Goal: Task Accomplishment & Management: Use online tool/utility

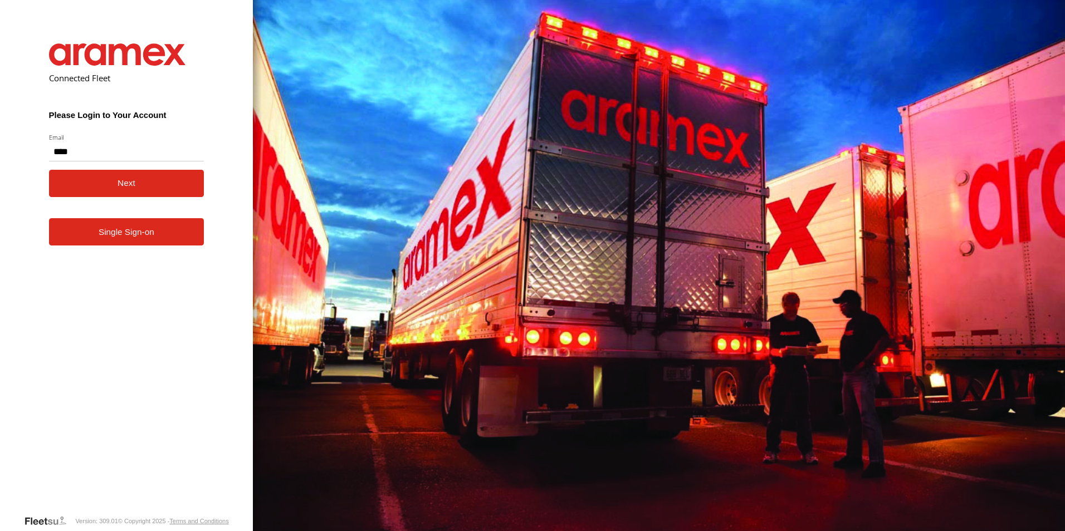
type input "**********"
click at [105, 184] on button "Next" at bounding box center [126, 183] width 155 height 27
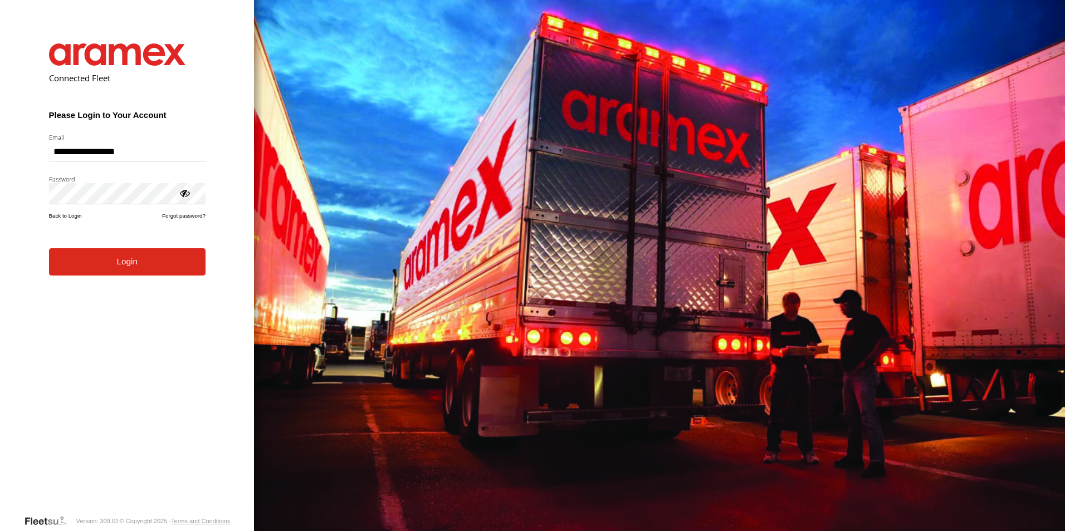
click at [92, 282] on form "**********" at bounding box center [127, 271] width 190 height 488
click at [109, 267] on button "Login" at bounding box center [127, 261] width 157 height 27
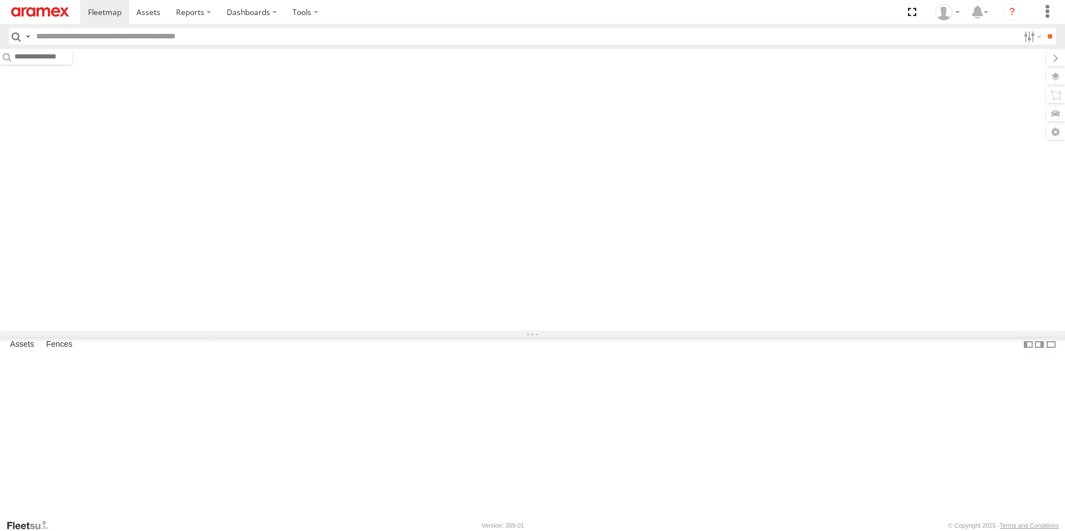
type input "******"
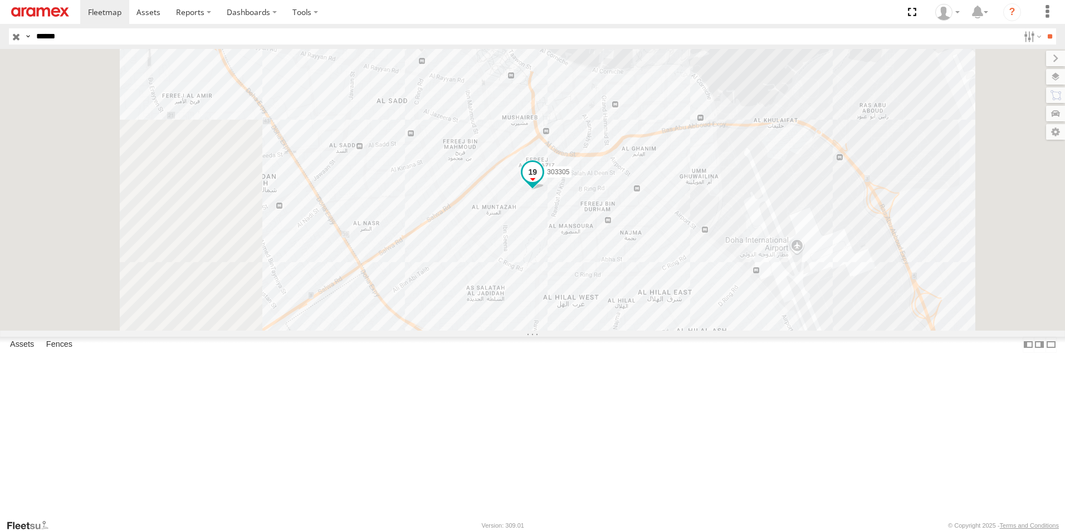
click at [543, 182] on span at bounding box center [532, 172] width 20 height 20
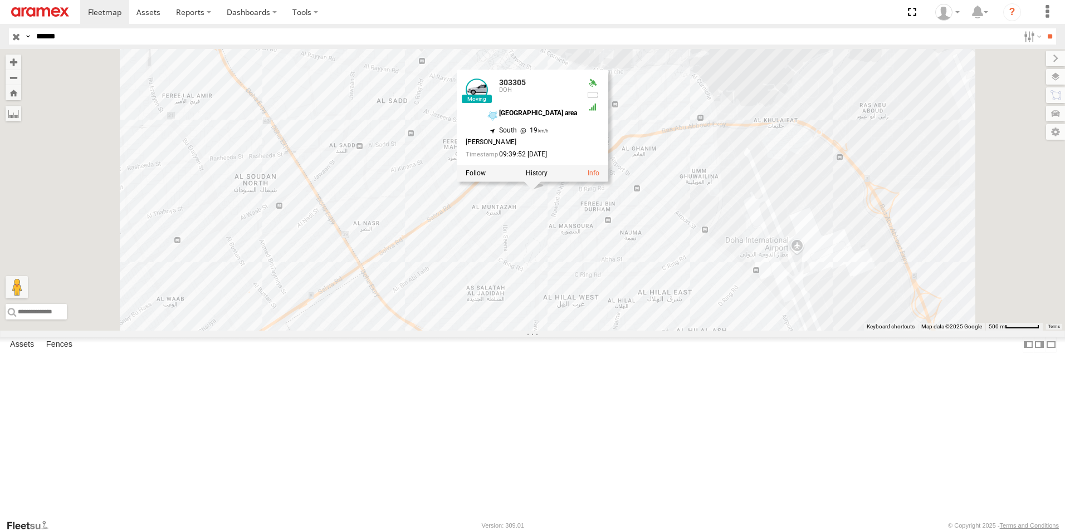
drag, startPoint x: 82, startPoint y: 36, endPoint x: 35, endPoint y: 37, distance: 46.8
click at [35, 37] on input "******" at bounding box center [525, 36] width 987 height 16
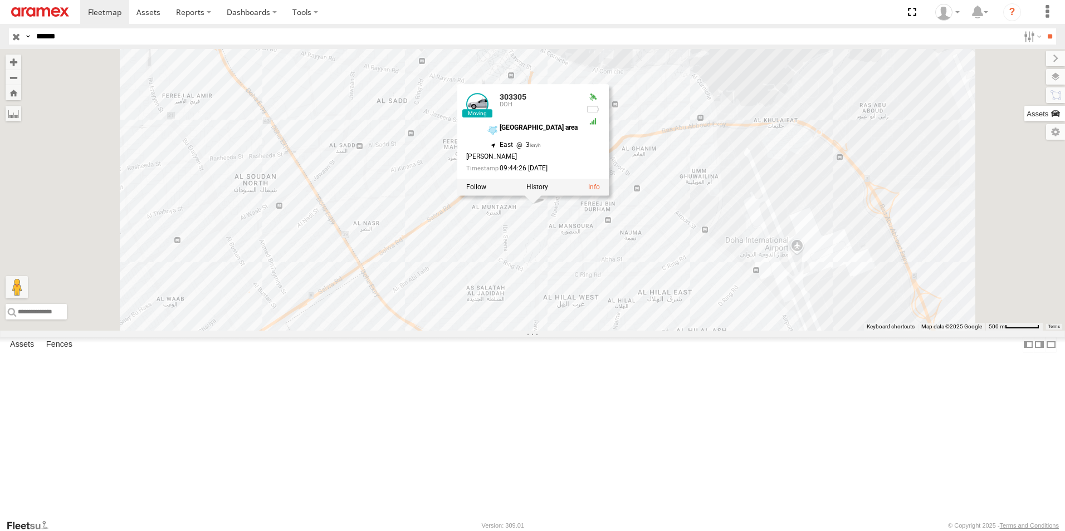
type input "******"
click at [1043, 28] on input "**" at bounding box center [1049, 36] width 13 height 16
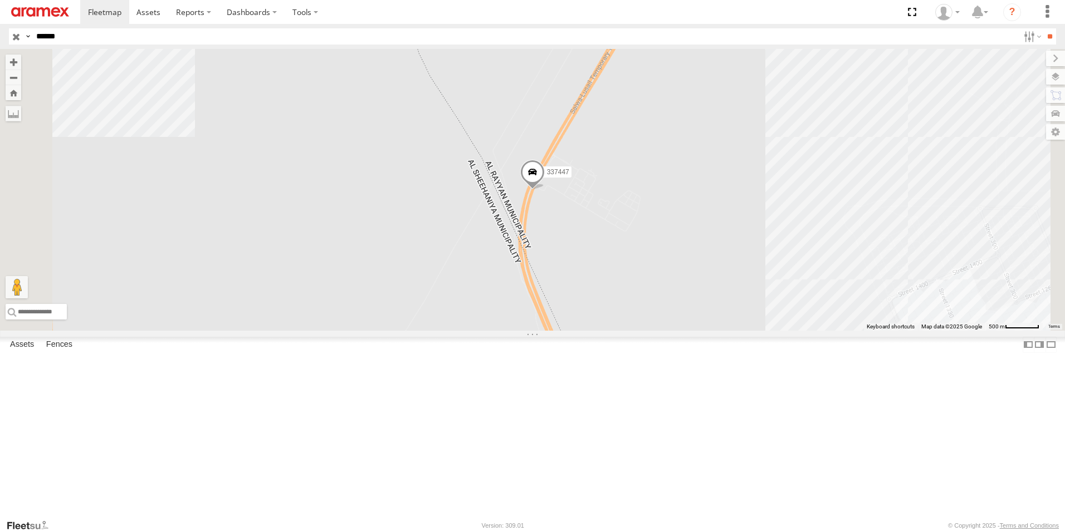
click at [545, 190] on span at bounding box center [532, 175] width 25 height 30
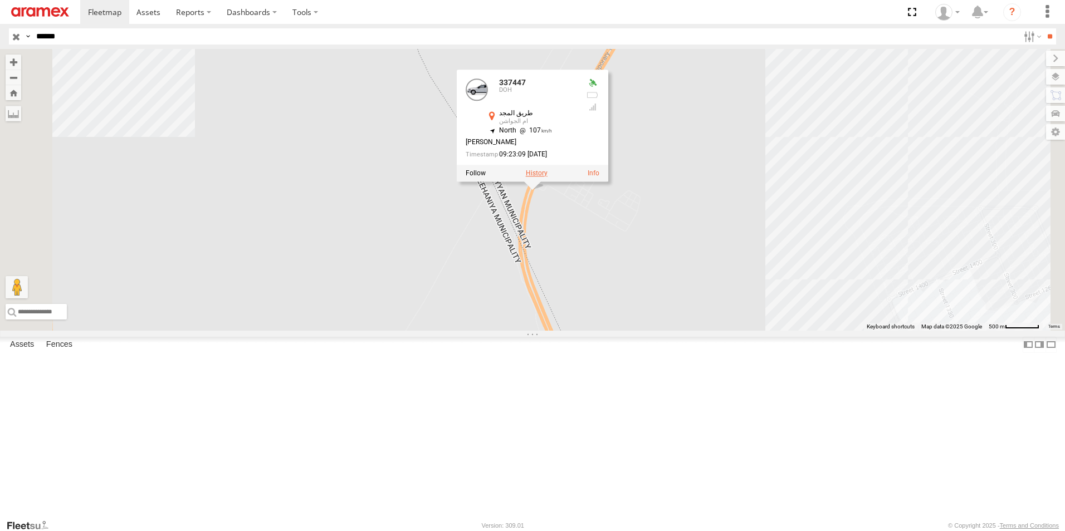
click at [548, 177] on label at bounding box center [537, 173] width 22 height 8
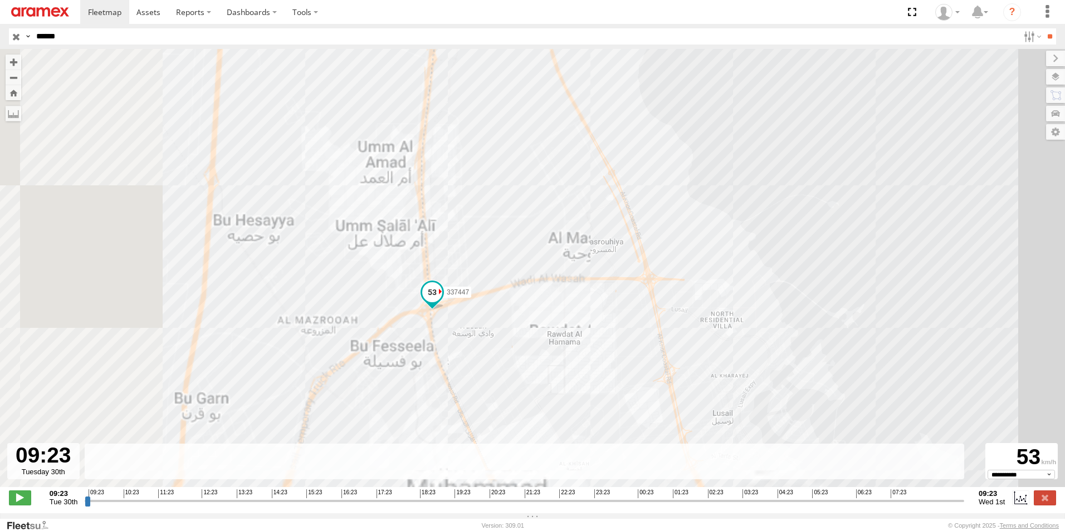
drag, startPoint x: 271, startPoint y: 279, endPoint x: 527, endPoint y: 240, distance: 259.1
click at [527, 240] on div "337447 09:49 Tue 10:34 Tue 11:10 Tue 12:26 Tue 13:43 Tue 14:36 Tue 16:31 Tue 17…" at bounding box center [532, 274] width 1065 height 450
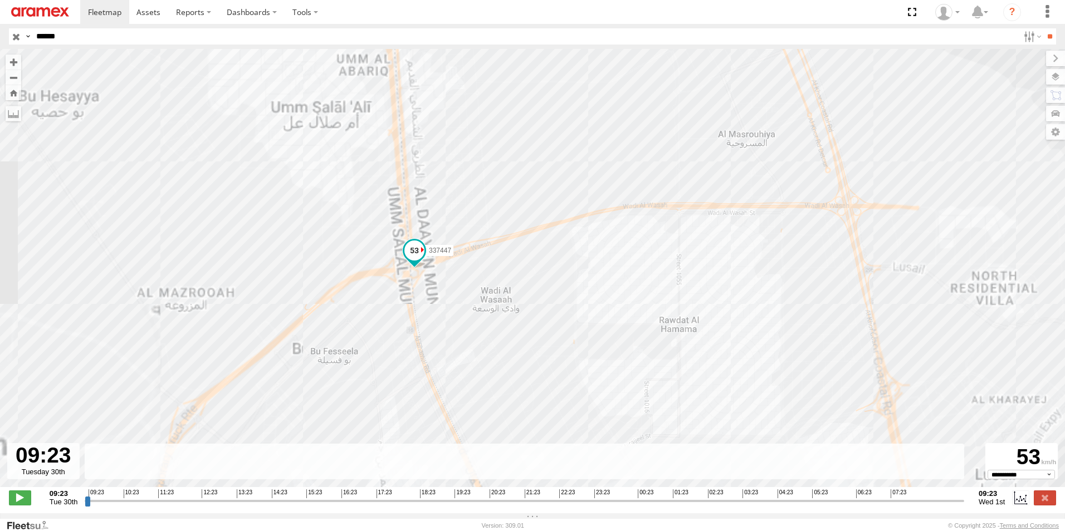
drag, startPoint x: 496, startPoint y: 266, endPoint x: 539, endPoint y: 177, distance: 98.4
click at [539, 177] on div "337447 09:49 Tue 10:34 Tue 11:10 Tue 12:26 Tue 13:43 Tue 14:36 Tue 16:31 Tue 17…" at bounding box center [532, 274] width 1065 height 450
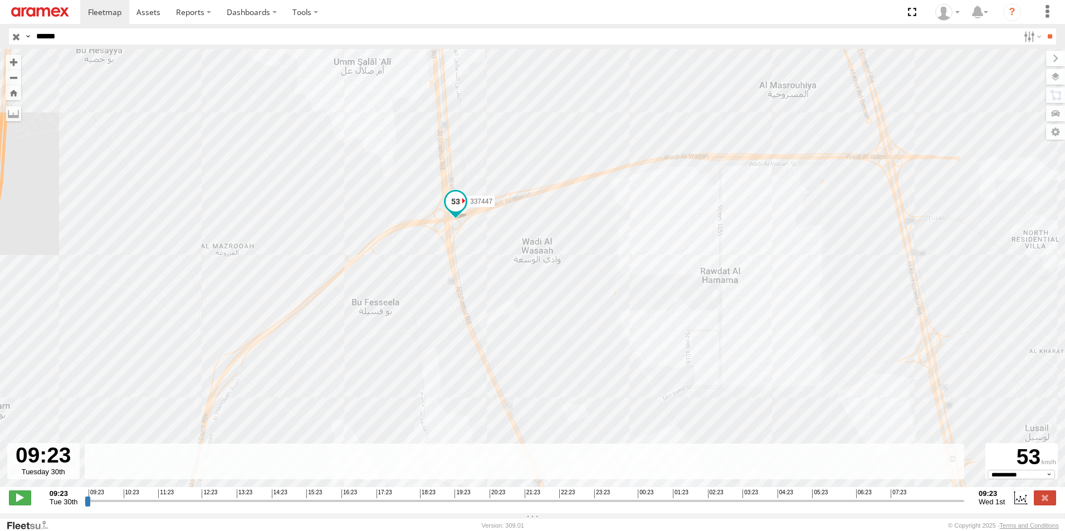
drag, startPoint x: 519, startPoint y: 185, endPoint x: 562, endPoint y: 136, distance: 65.5
click at [562, 136] on div "337447 09:49 Tue 10:34 Tue 11:10 Tue 12:26 Tue 13:43 Tue 14:36 Tue 16:31 Tue 17…" at bounding box center [532, 274] width 1065 height 450
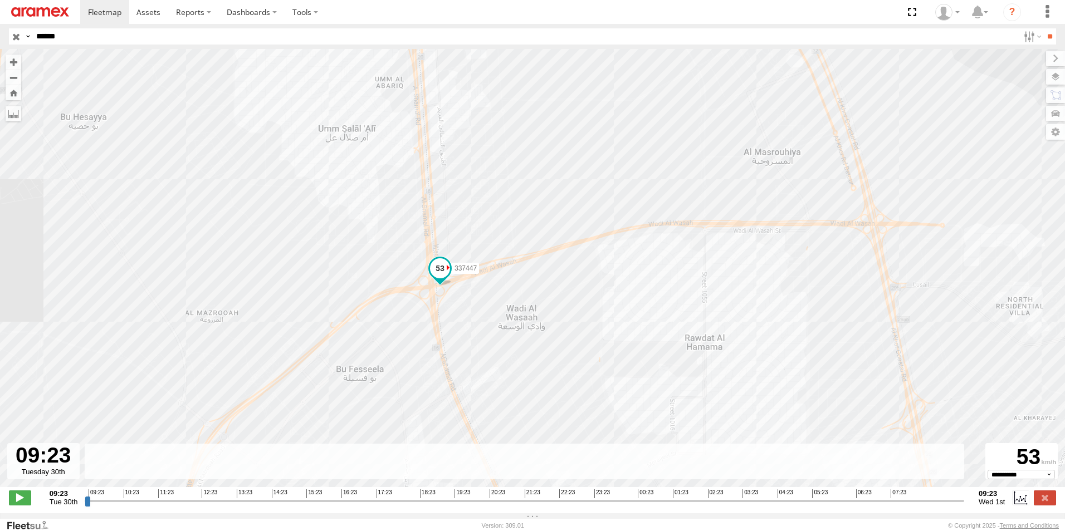
drag, startPoint x: 562, startPoint y: 136, endPoint x: 546, endPoint y: 207, distance: 73.0
click at [546, 207] on div "337447 09:49 Tue 10:34 Tue 11:10 Tue 12:26 Tue 13:43 Tue 14:36 Tue 16:31 Tue 17…" at bounding box center [532, 274] width 1065 height 450
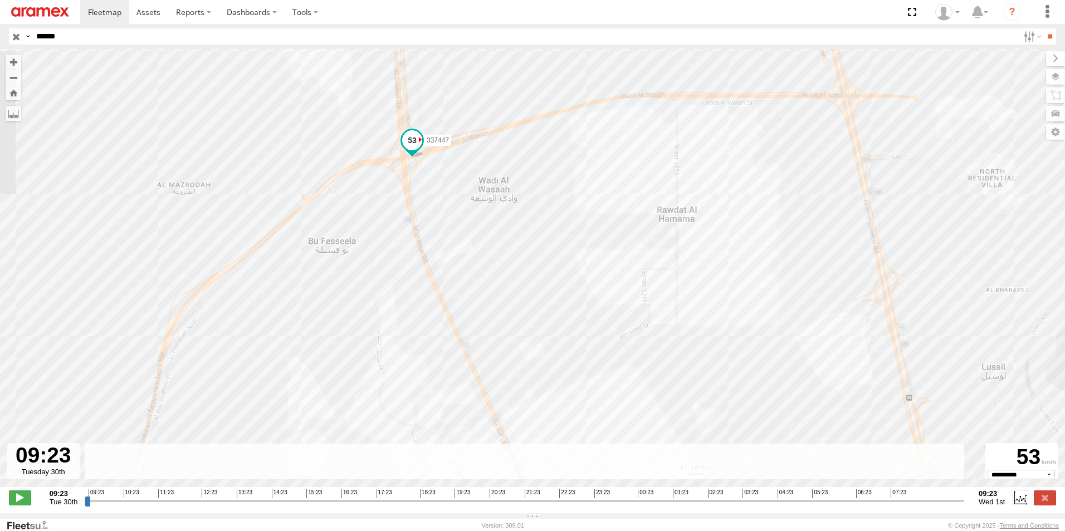
drag, startPoint x: 617, startPoint y: 199, endPoint x: 588, endPoint y: 142, distance: 64.3
click at [591, 68] on div "337447 09:49 Tue 10:34 Tue 11:10 Tue 12:26 Tue 13:43 Tue 14:36 Tue 16:31 Tue 17…" at bounding box center [532, 274] width 1065 height 450
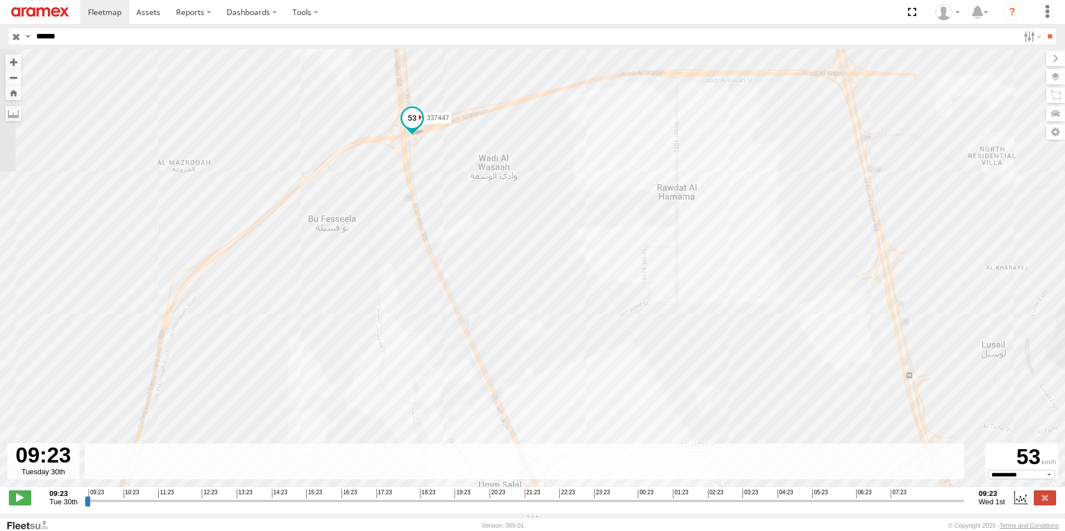
drag, startPoint x: 601, startPoint y: 268, endPoint x: 576, endPoint y: 163, distance: 108.2
click at [578, 173] on div "337447 09:49 Tue 10:34 Tue 11:10 Tue 12:26 Tue 13:43 Tue 14:36 Tue 16:31 Tue 17…" at bounding box center [532, 274] width 1065 height 450
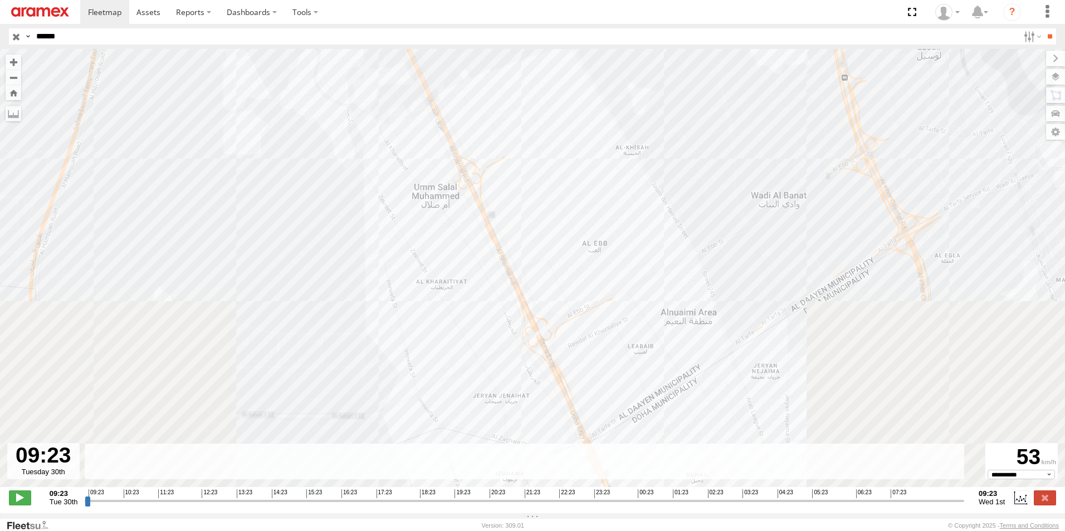
drag, startPoint x: 580, startPoint y: 222, endPoint x: 581, endPoint y: 210, distance: 12.3
click at [581, 210] on div "337447 09:49 Tue 10:34 Tue 11:10 Tue 12:26 Tue 13:43 Tue 14:36 Tue 16:31 Tue 17…" at bounding box center [532, 274] width 1065 height 450
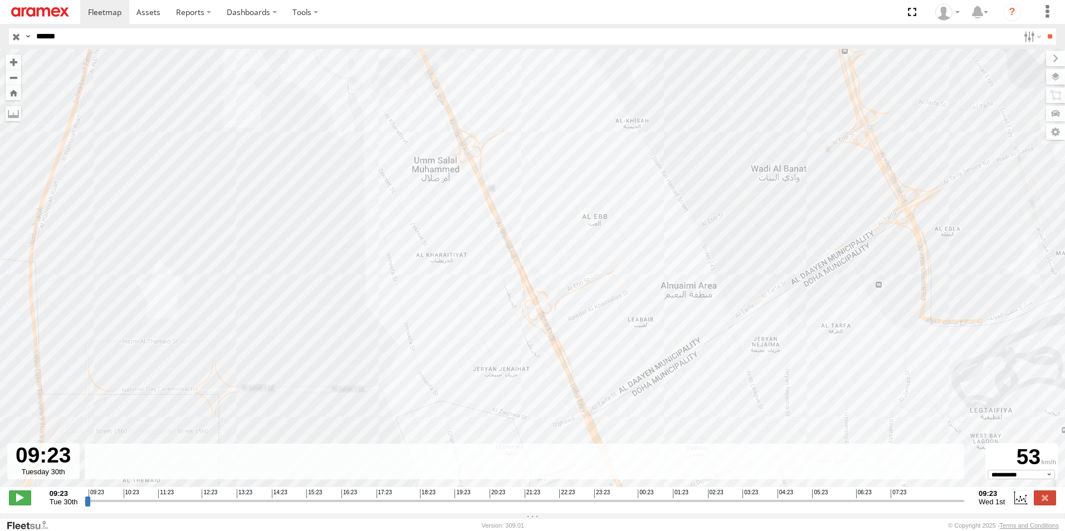
click at [950, 506] on input "range" at bounding box center [525, 501] width 880 height 11
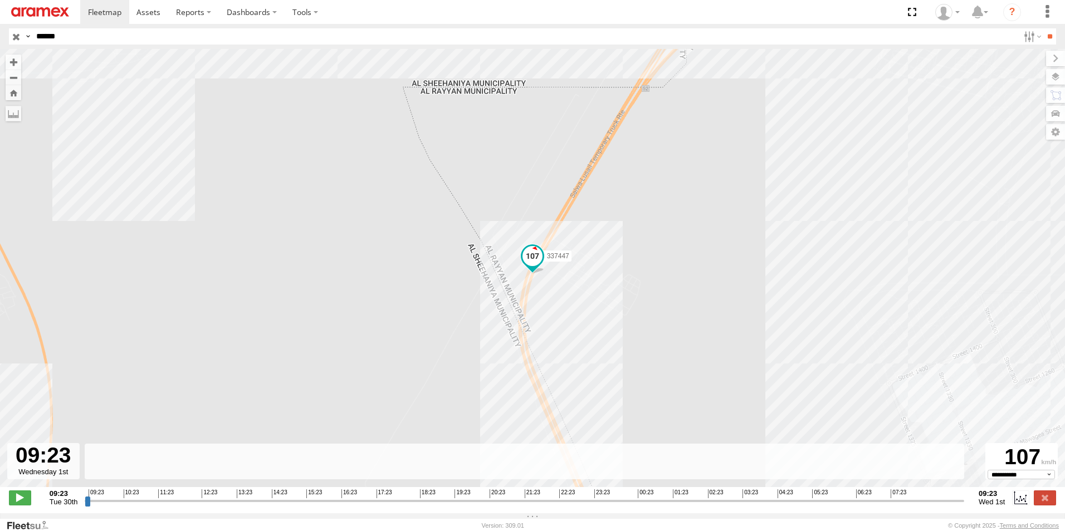
drag, startPoint x: 950, startPoint y: 509, endPoint x: 969, endPoint y: 513, distance: 19.3
click at [964, 506] on input "range" at bounding box center [525, 501] width 880 height 11
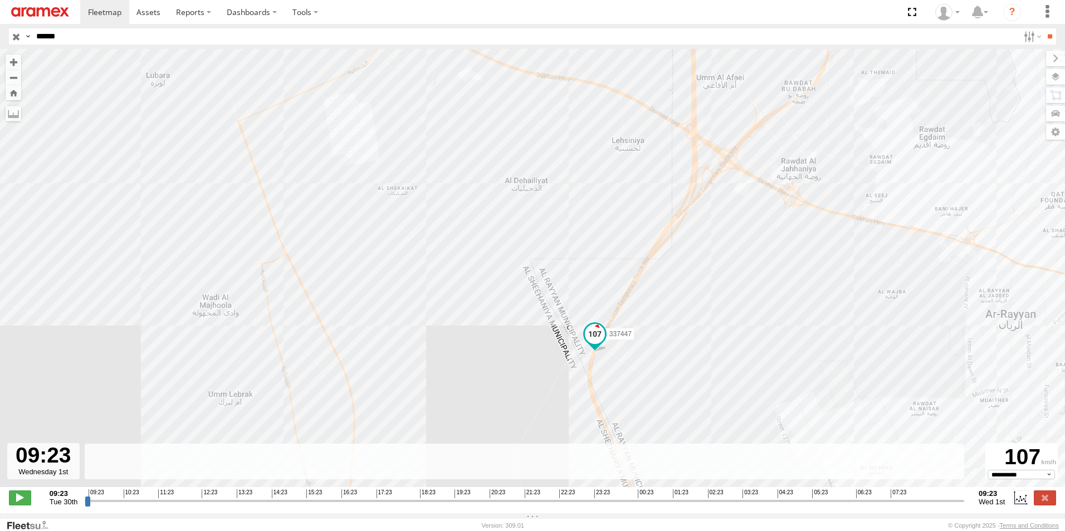
drag, startPoint x: 727, startPoint y: 328, endPoint x: 676, endPoint y: 350, distance: 56.1
click at [676, 350] on div "337447 09:49 Tue 10:34 Tue 11:10 Tue 12:26 Tue 13:43 Tue 14:36 Tue 16:31 Tue 17…" at bounding box center [532, 274] width 1065 height 450
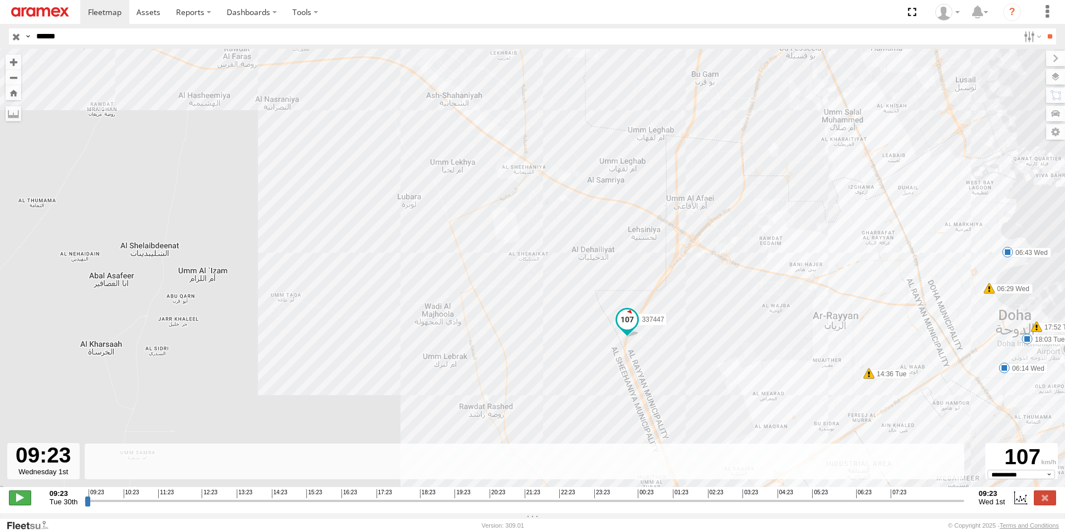
click at [20, 497] on span at bounding box center [20, 498] width 22 height 14
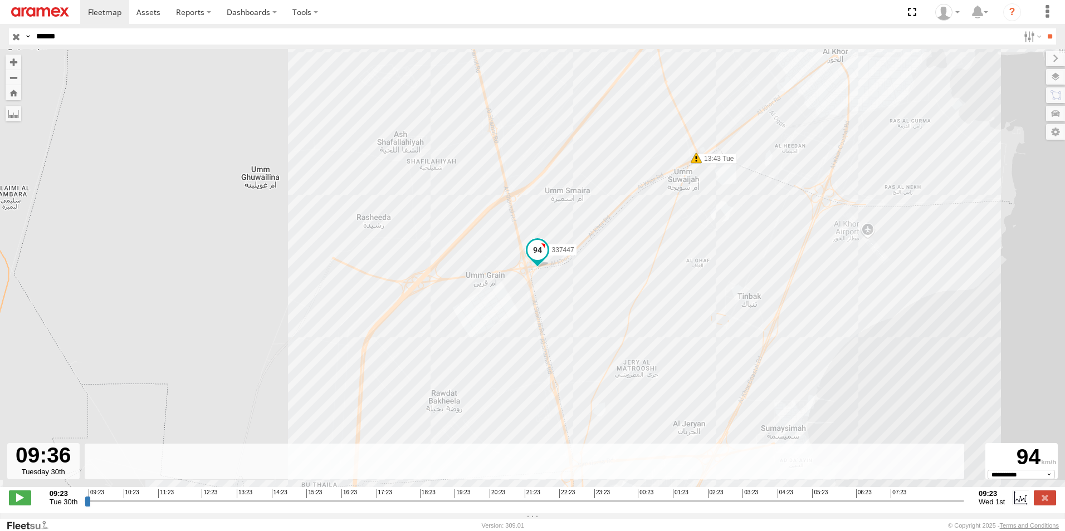
drag, startPoint x: 530, startPoint y: 283, endPoint x: 544, endPoint y: 133, distance: 150.4
click at [544, 133] on div "337447 09:49 Tue 10:34 Tue 11:10 Tue 12:26 Tue 13:43 Tue 14:36 Tue 16:31 Tue 17…" at bounding box center [532, 274] width 1065 height 450
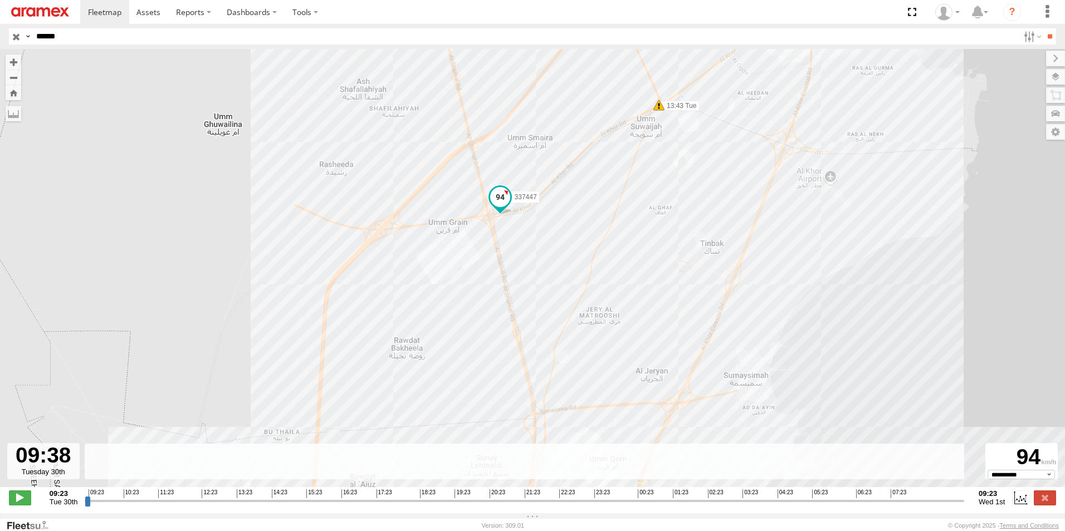
drag, startPoint x: 571, startPoint y: 272, endPoint x: 566, endPoint y: 266, distance: 8.4
click at [566, 266] on div "337447 09:49 Tue 10:34 Tue 11:10 Tue 12:26 Tue 13:43 Tue 14:36 Tue 16:31 Tue 17…" at bounding box center [532, 274] width 1065 height 450
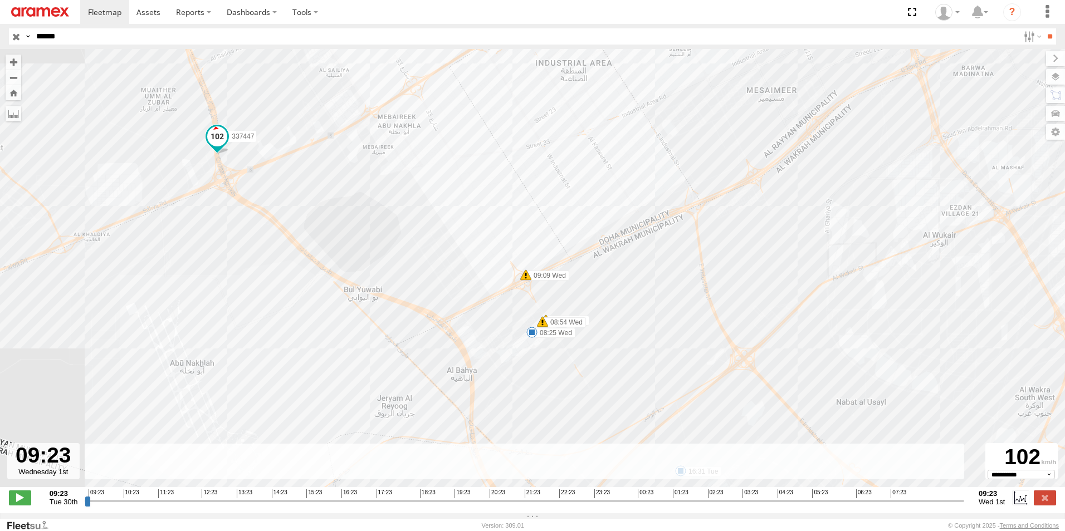
type input "**********"
